Goal: Task Accomplishment & Management: Use online tool/utility

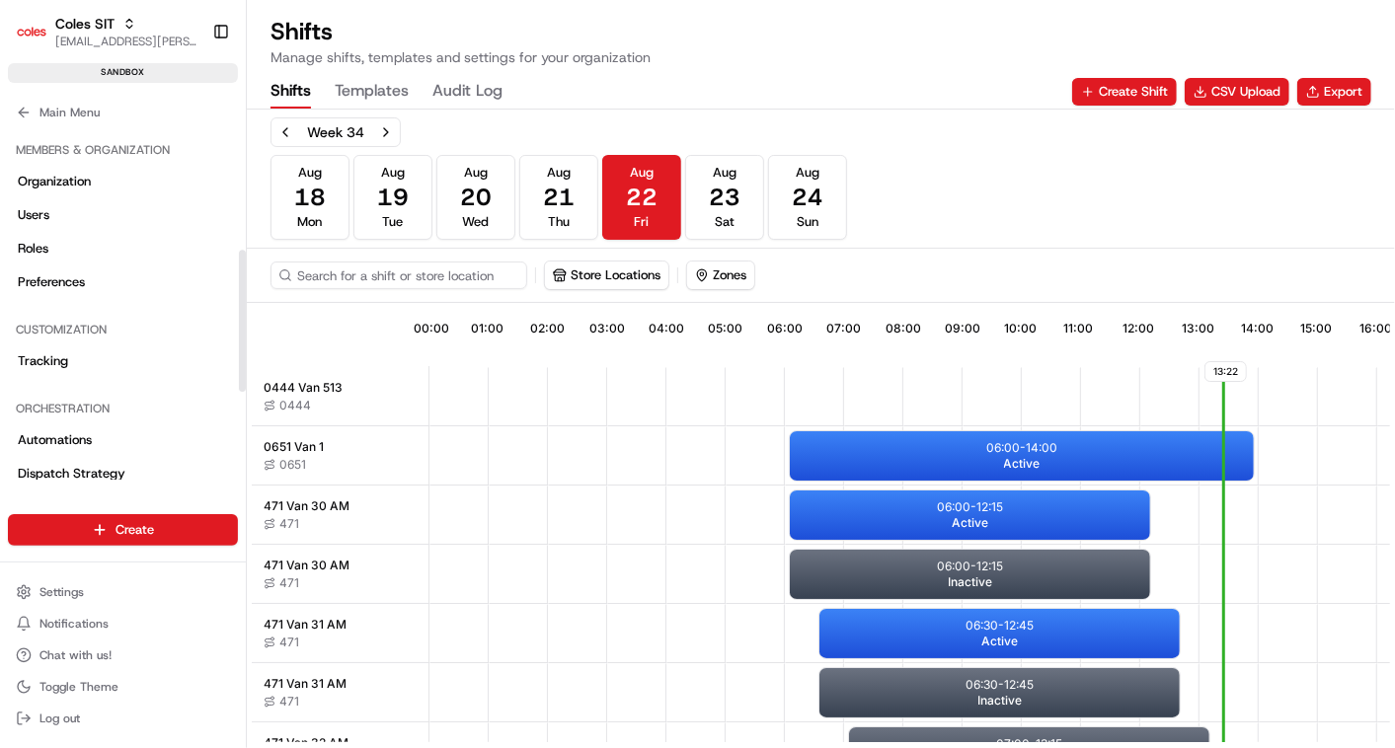
scroll to position [306, 0]
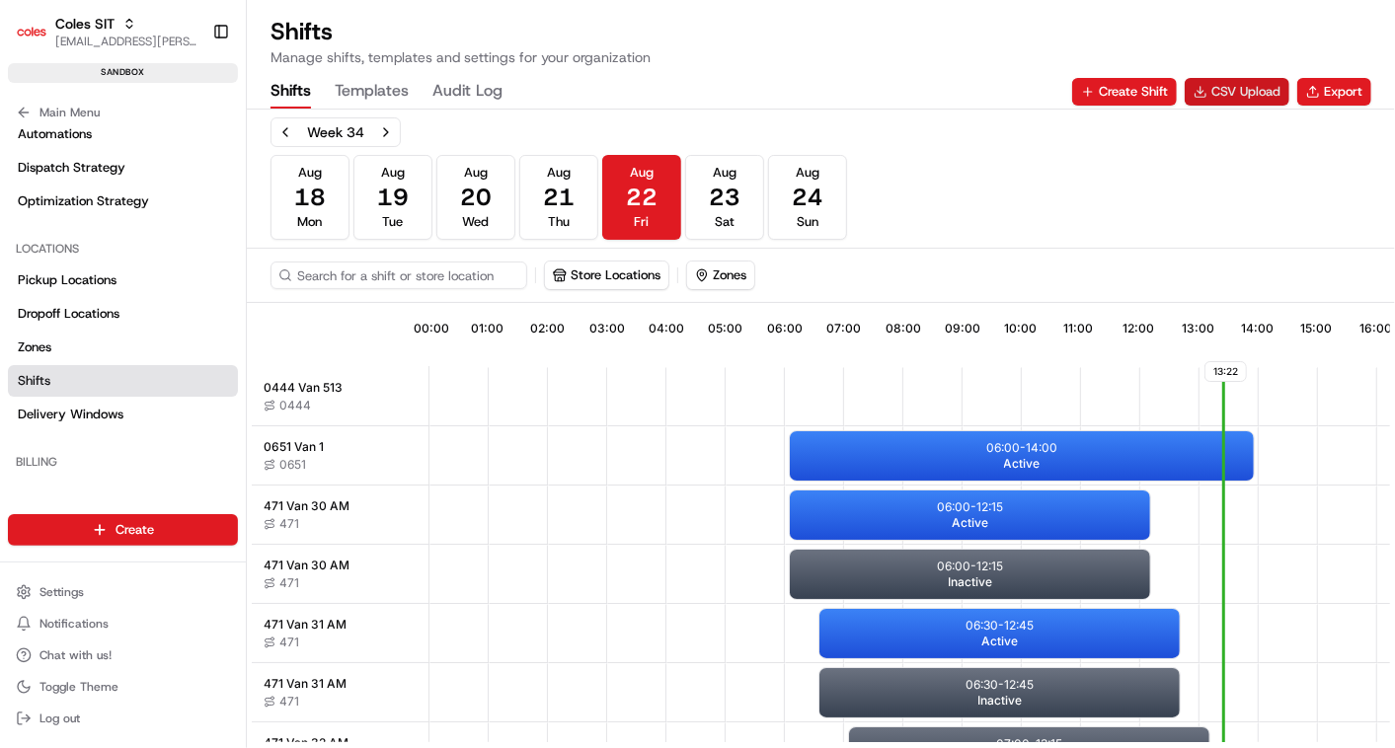
click at [1242, 89] on button "CSV Upload" at bounding box center [1236, 92] width 105 height 28
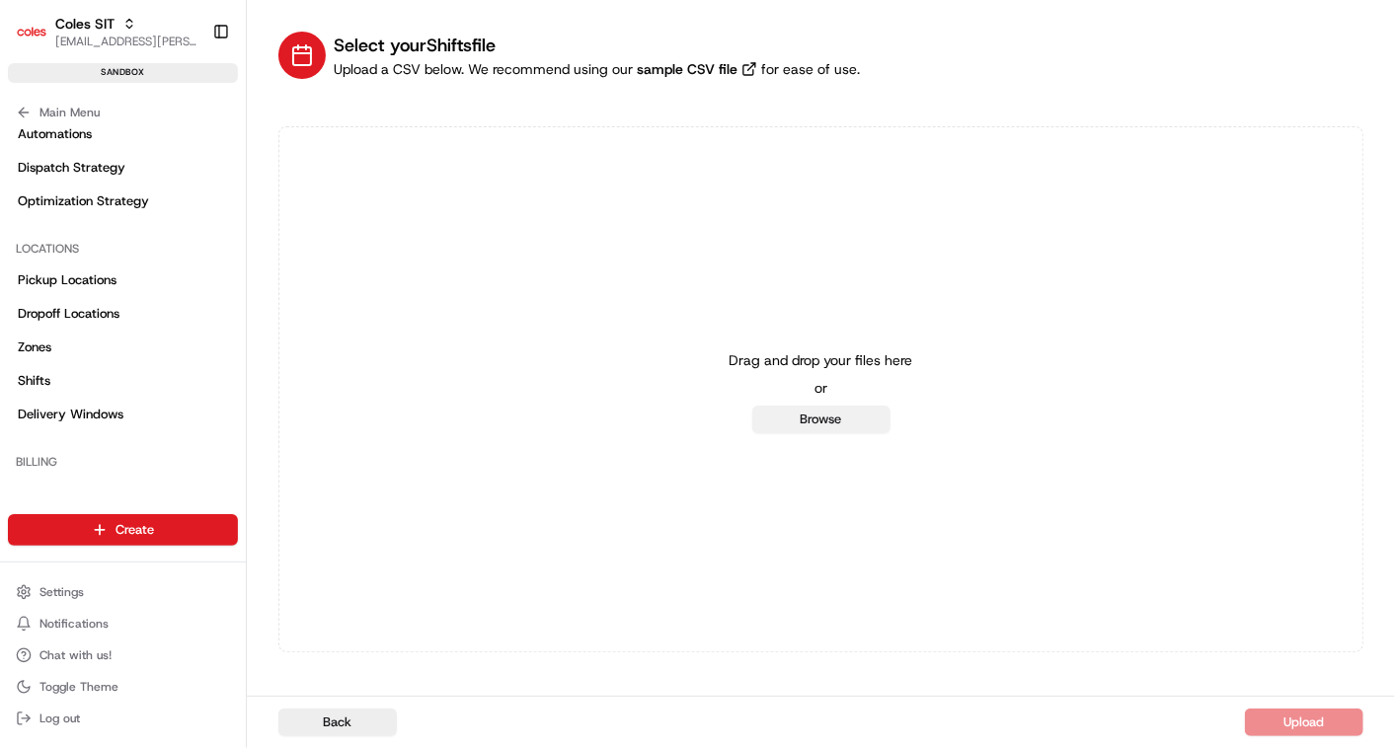
click at [809, 417] on button "Browse" at bounding box center [821, 420] width 138 height 28
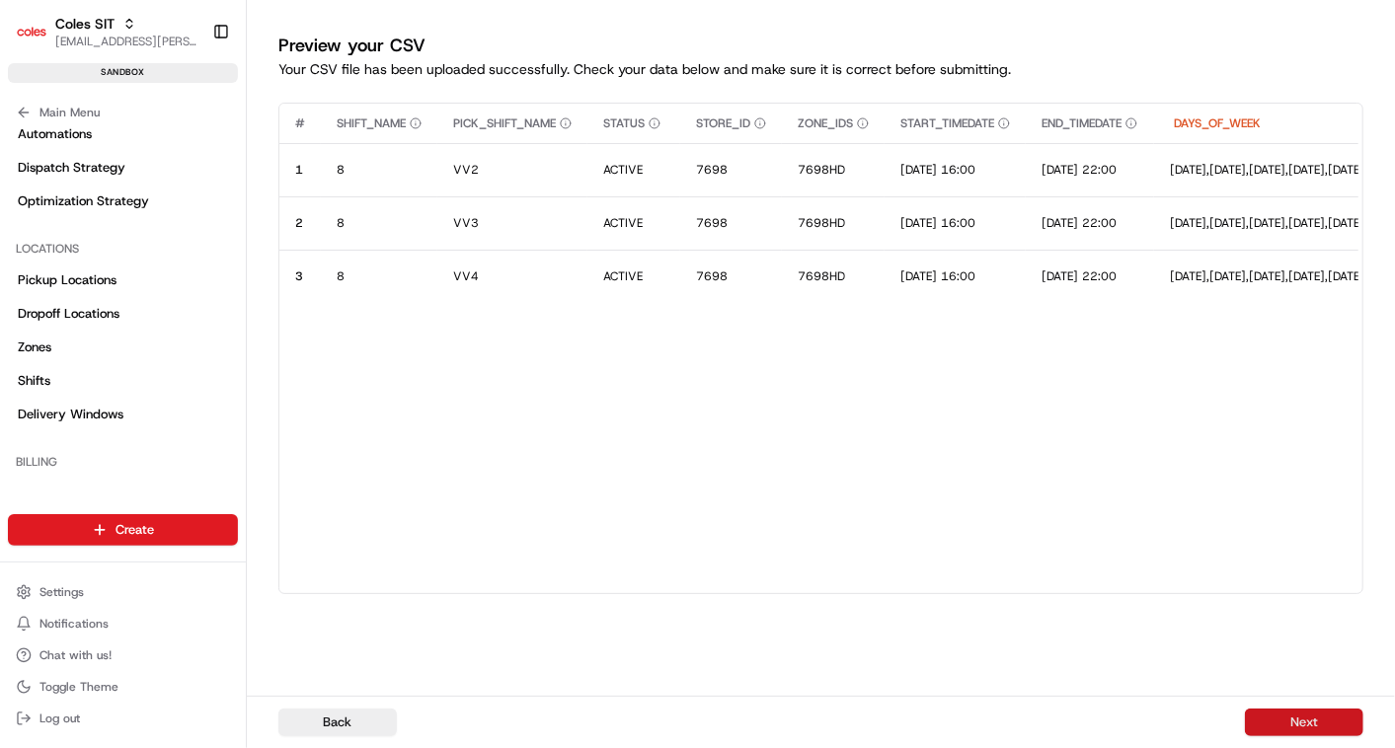
click at [1274, 713] on button "Next" at bounding box center [1304, 723] width 118 height 28
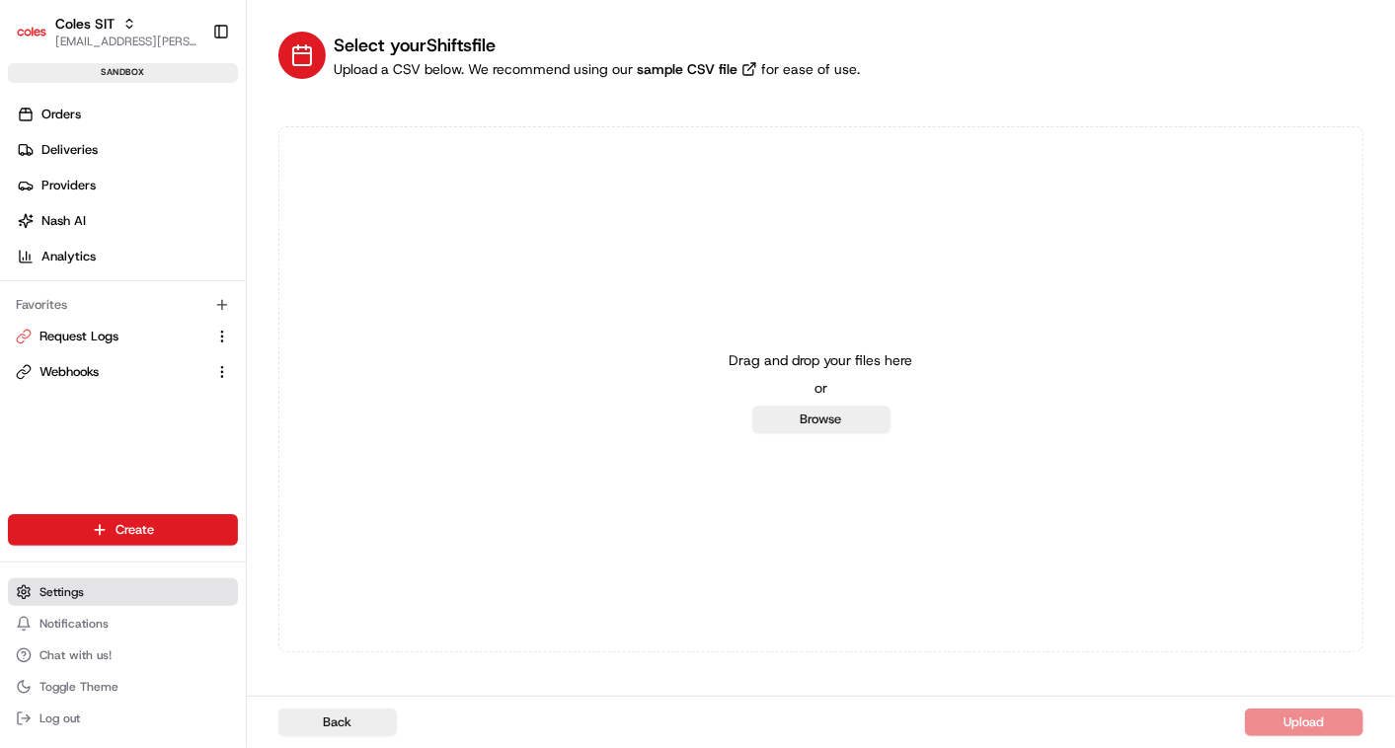
click at [73, 591] on span "Settings" at bounding box center [61, 592] width 44 height 16
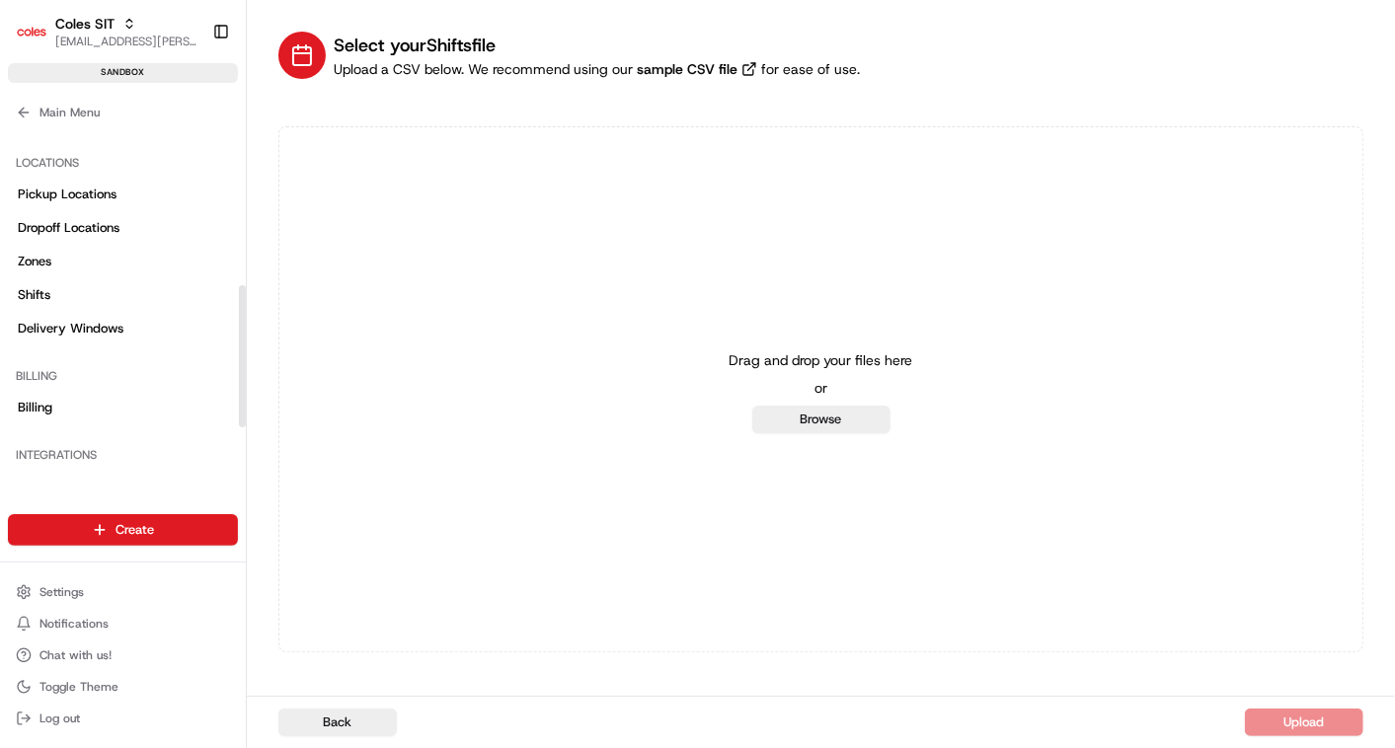
scroll to position [394, 0]
click at [72, 319] on span "Delivery Windows" at bounding box center [71, 327] width 106 height 18
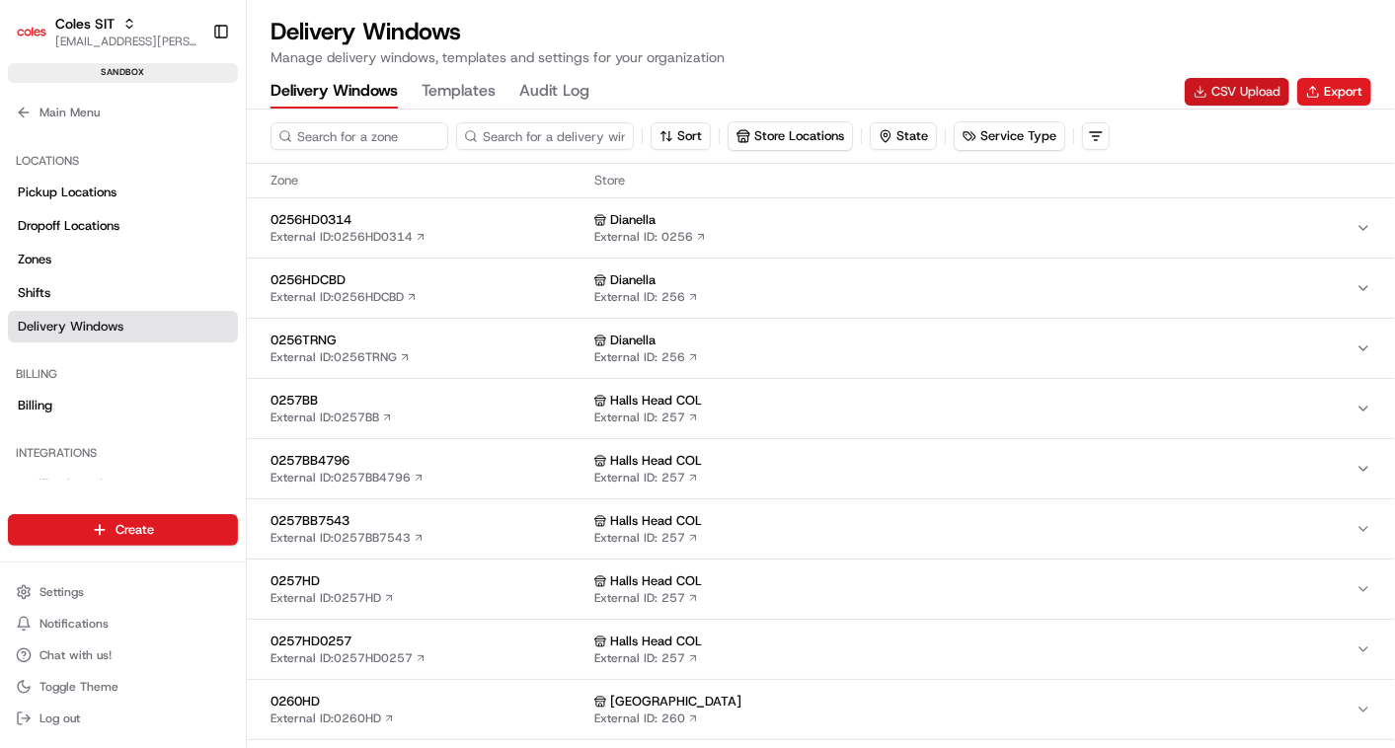
click at [1223, 87] on button "CSV Upload" at bounding box center [1236, 92] width 105 height 28
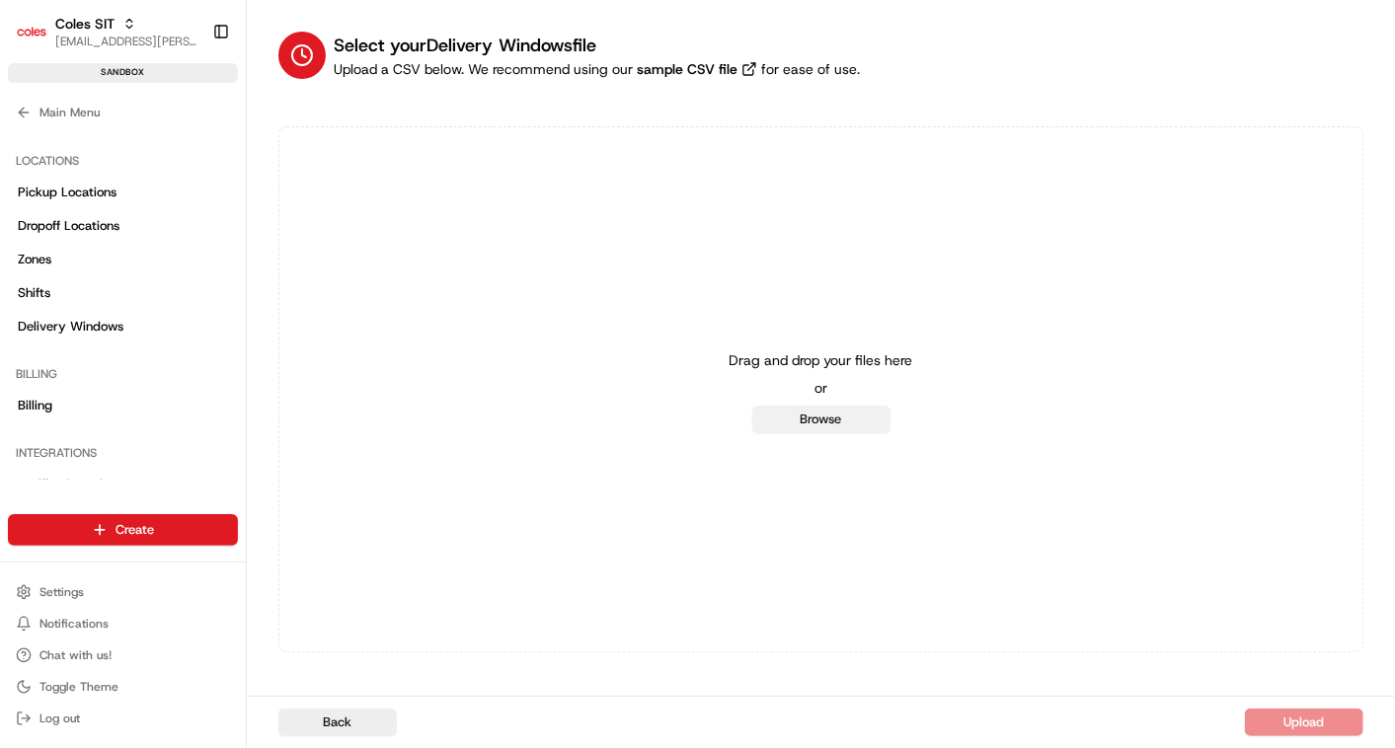
click at [817, 418] on button "Browse" at bounding box center [821, 420] width 138 height 28
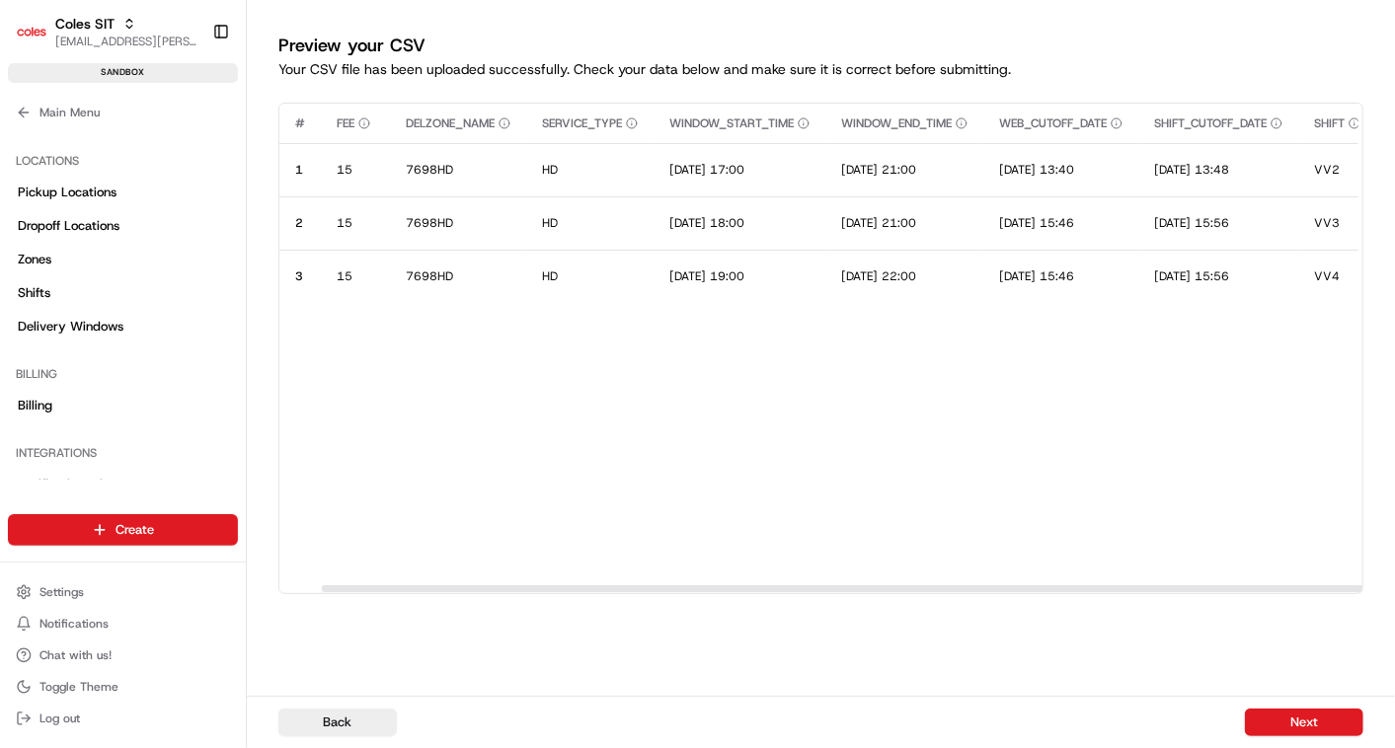
scroll to position [0, 207]
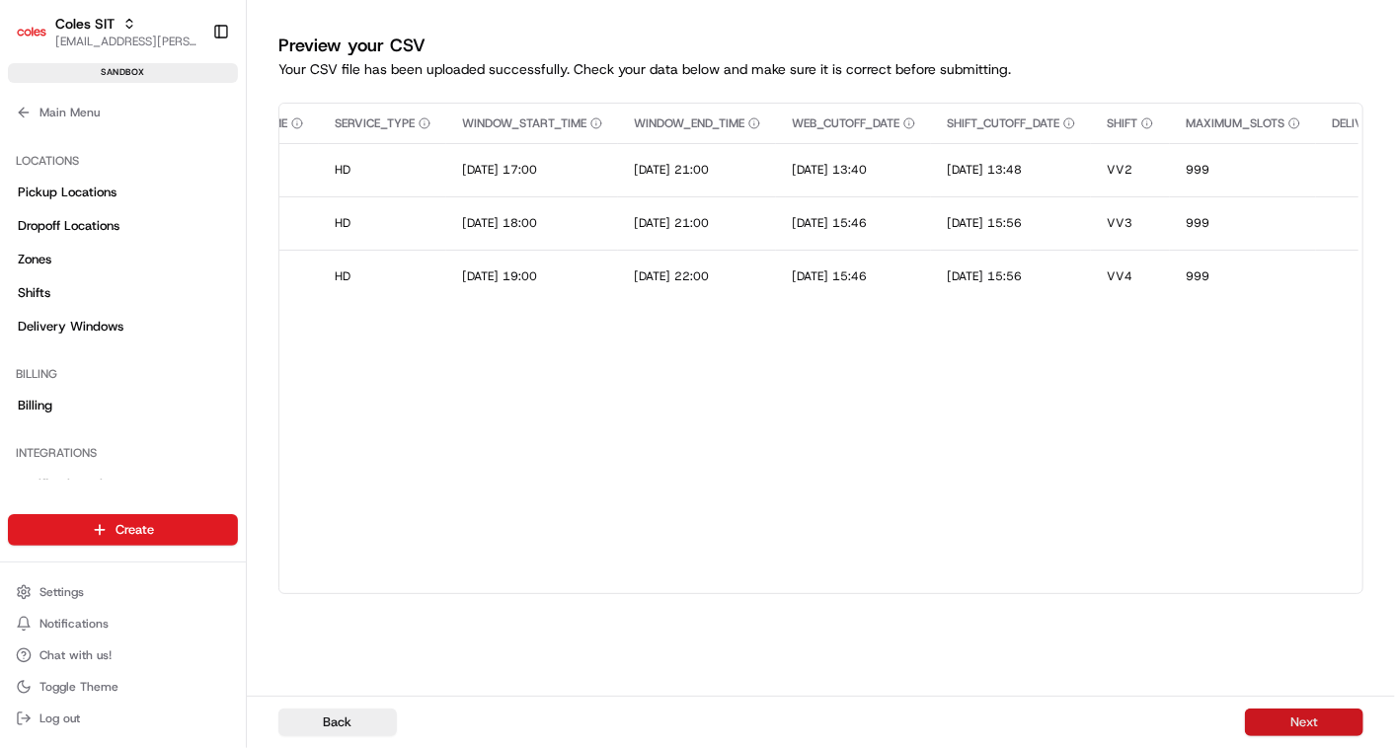
click at [1303, 720] on button "Next" at bounding box center [1304, 723] width 118 height 28
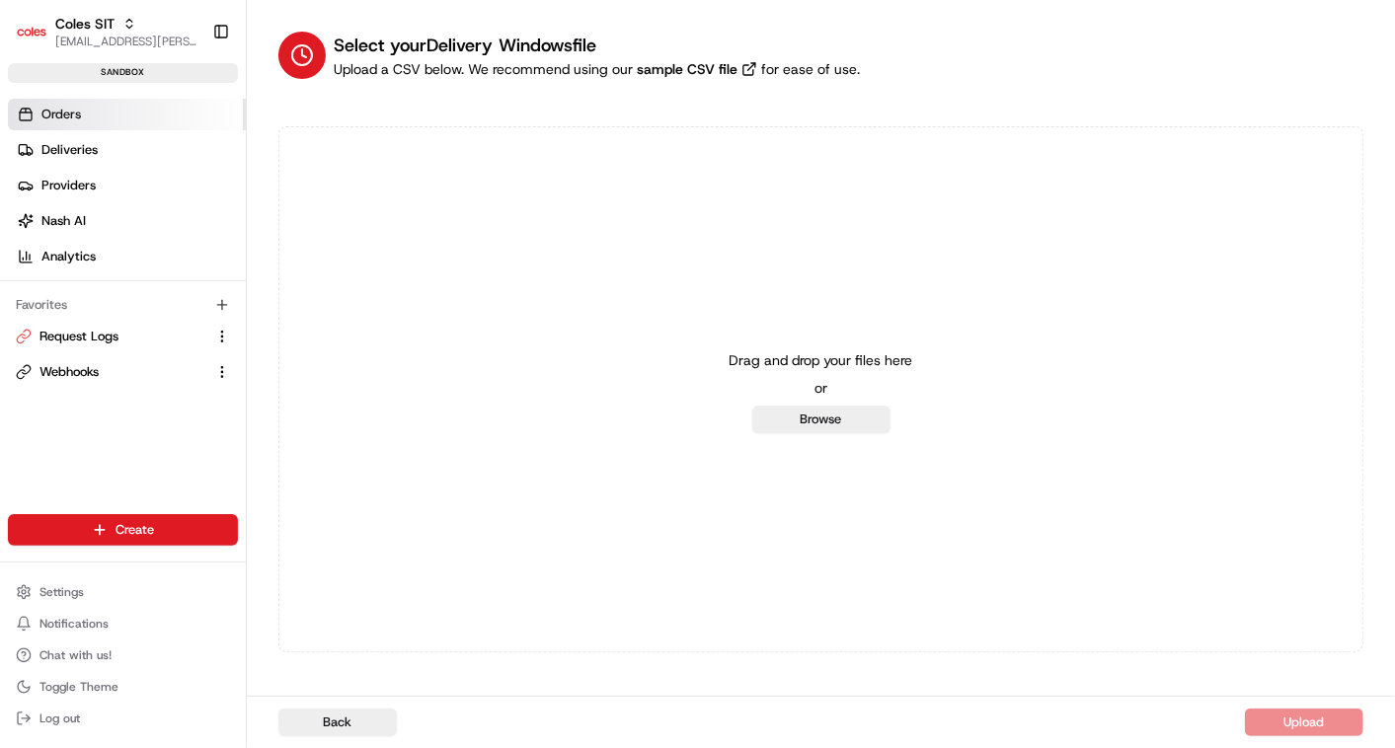
click at [100, 113] on link "Orders" at bounding box center [127, 115] width 238 height 32
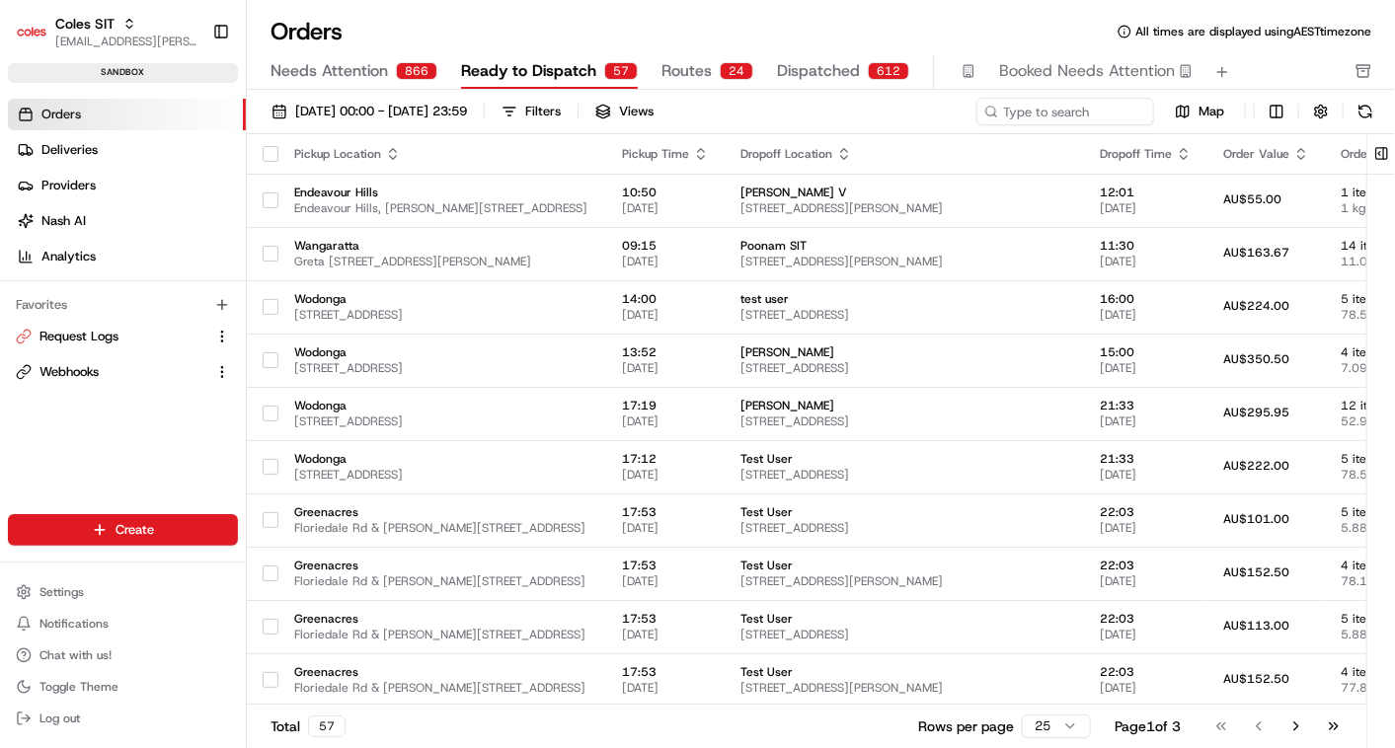
click at [548, 61] on span "Ready to Dispatch" at bounding box center [528, 71] width 135 height 24
click at [1031, 115] on input at bounding box center [1035, 112] width 237 height 28
paste input "216645061"
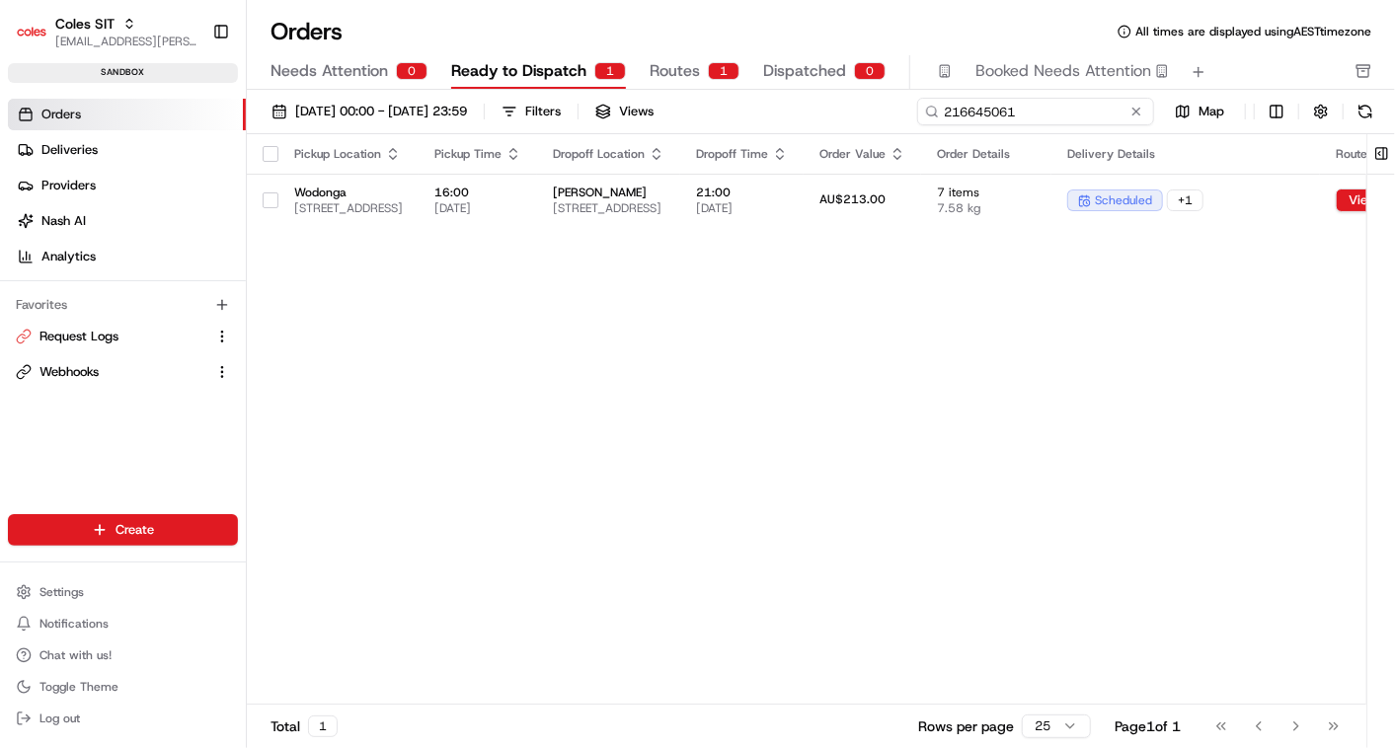
type input "216645061"
